Goal: Transaction & Acquisition: Book appointment/travel/reservation

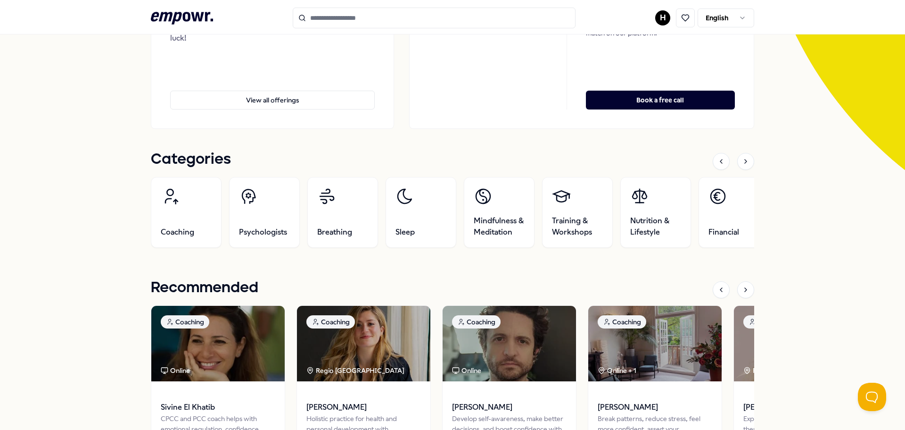
scroll to position [330, 0]
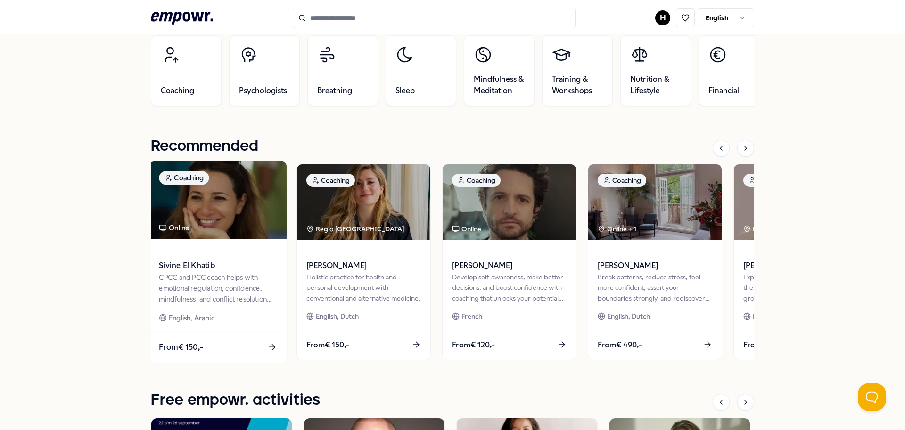
click at [251, 230] on img at bounding box center [217, 200] width 137 height 78
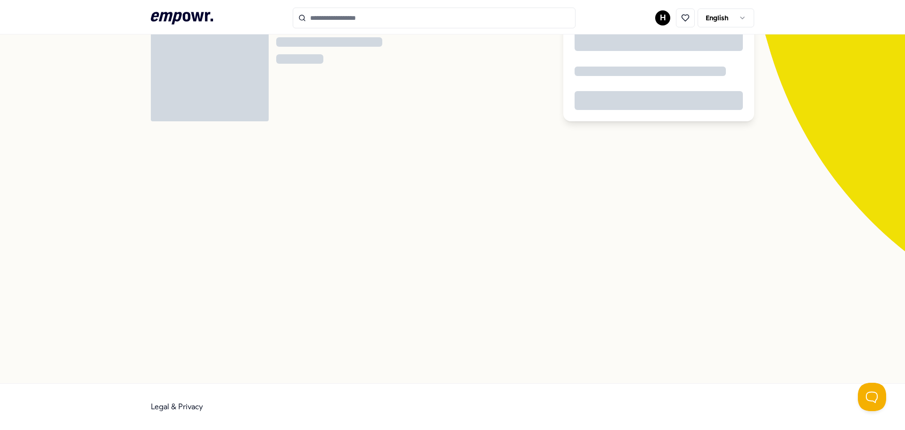
scroll to position [61, 0]
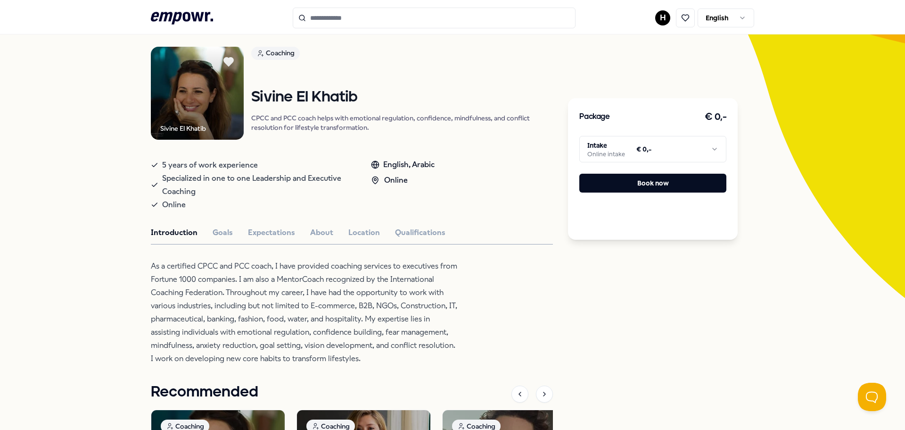
click at [664, 146] on html ".empowr-logo_svg__cls-1{fill:#03032f} H English All categories Self-care librar…" at bounding box center [452, 215] width 905 height 430
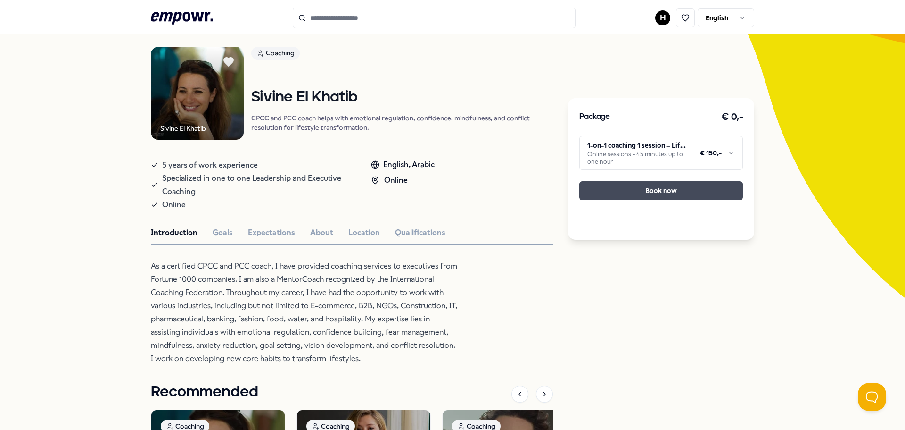
click at [656, 194] on button "Book now" at bounding box center [662, 190] width 164 height 19
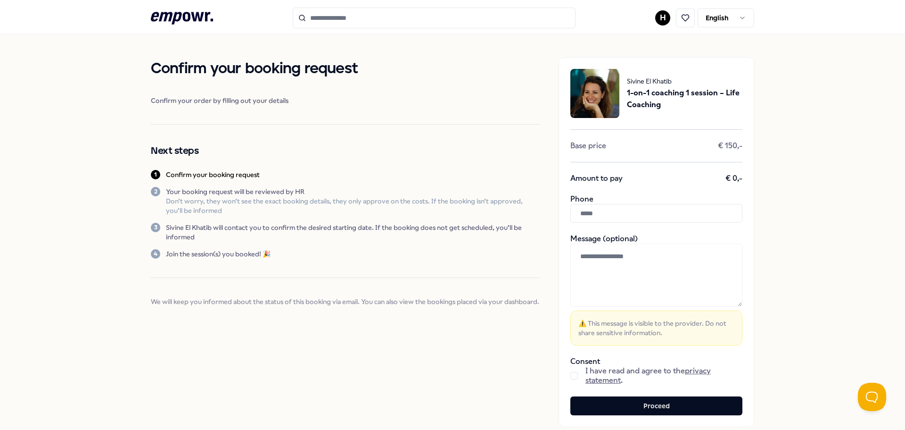
click at [675, 220] on input "text" at bounding box center [657, 213] width 172 height 19
type input "*********"
click at [797, 202] on div "Confirm your booking request Confirm your order by filling out your details Nex…" at bounding box center [452, 241] width 905 height 415
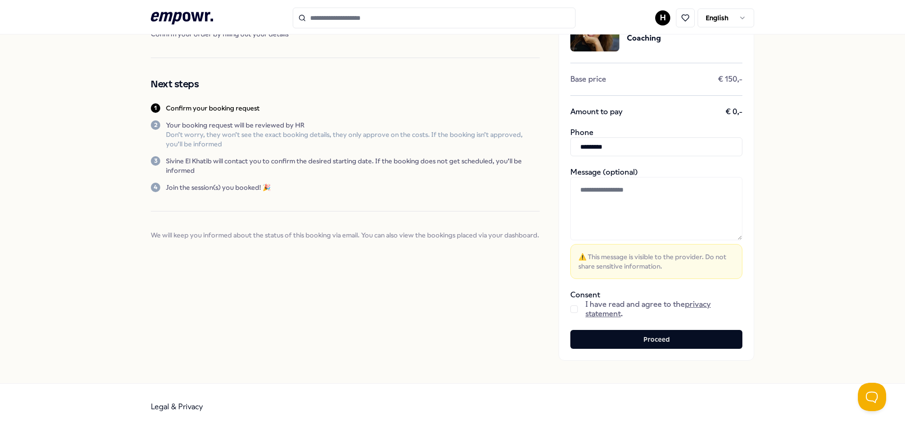
click at [571, 306] on button "button" at bounding box center [575, 309] width 8 height 8
click at [822, 324] on div "Confirm your booking request Confirm your order by filling out your details Nex…" at bounding box center [452, 175] width 905 height 415
click at [687, 340] on button "Proceed" at bounding box center [657, 339] width 172 height 19
